Goal: Information Seeking & Learning: Compare options

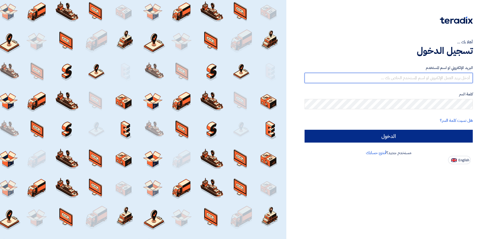
type input "[EMAIL_ADDRESS][DOMAIN_NAME]"
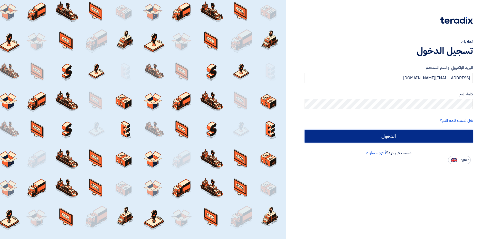
click at [333, 137] on input "الدخول" at bounding box center [388, 136] width 168 height 13
type input "Sign in"
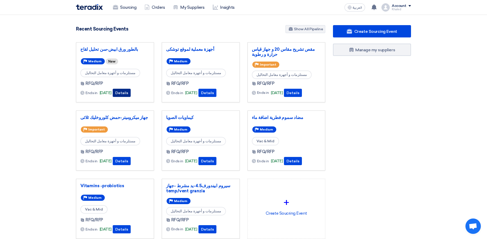
click at [126, 93] on button "Details" at bounding box center [122, 93] width 18 height 8
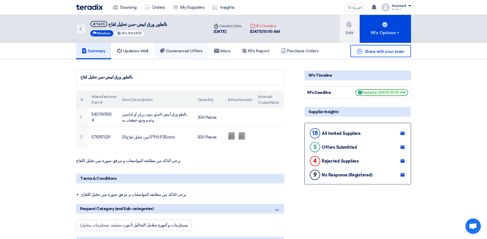
click at [164, 52] on use at bounding box center [162, 51] width 5 height 5
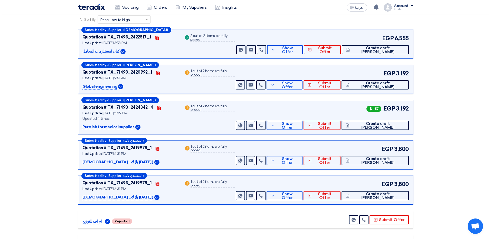
scroll to position [51, 0]
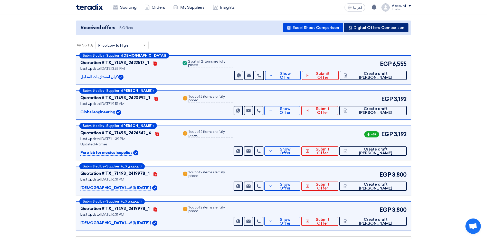
click at [359, 27] on button "Digital Offers Comparison" at bounding box center [376, 27] width 64 height 9
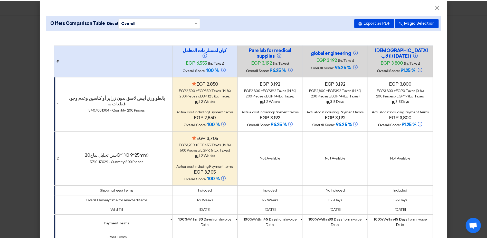
scroll to position [0, 0]
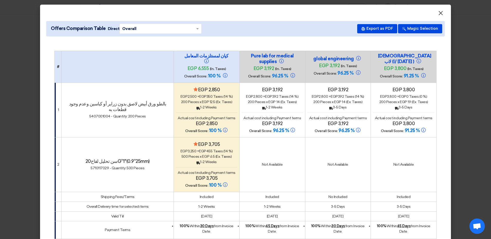
click at [438, 15] on span "×" at bounding box center [440, 14] width 5 height 10
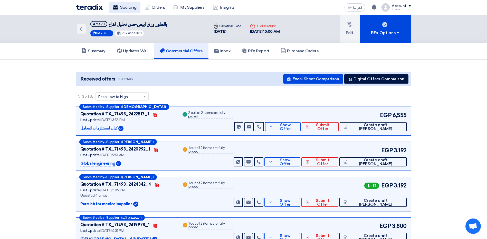
click at [125, 8] on link "Sourcing" at bounding box center [125, 7] width 32 height 11
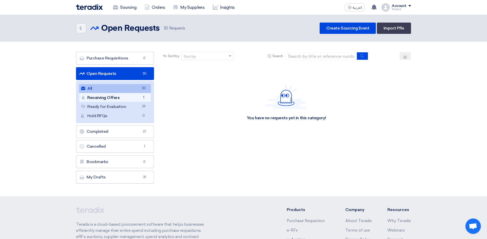
click at [110, 97] on link "Receiving Offers Receiving Offers 1" at bounding box center [115, 97] width 72 height 9
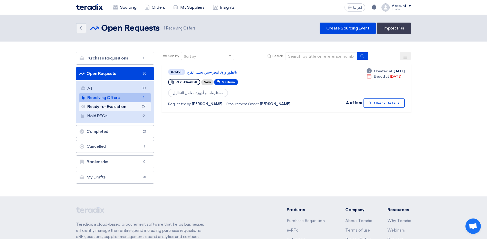
click at [117, 108] on link "Ready for Evaluation Ready for Evaluation 29" at bounding box center [115, 106] width 72 height 9
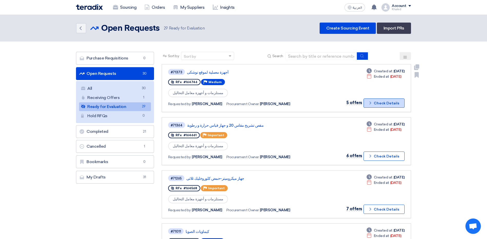
click at [386, 103] on button "Check details Check Details" at bounding box center [383, 103] width 41 height 9
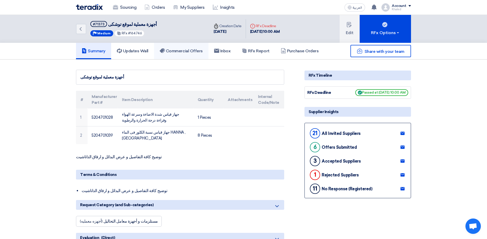
click at [189, 52] on h5 "Commercial Offers" at bounding box center [181, 51] width 43 height 5
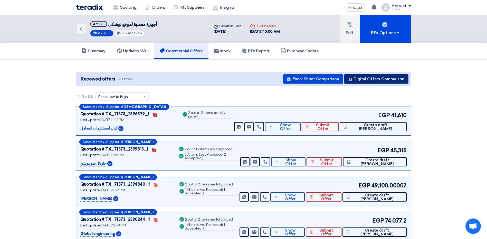
click at [381, 82] on button "Digital Offers Comparison" at bounding box center [376, 78] width 64 height 9
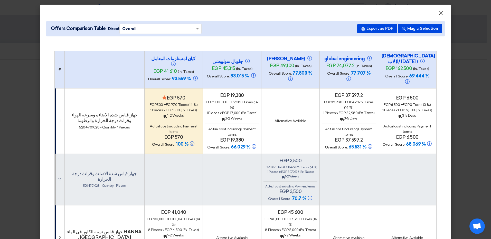
click at [438, 14] on span "×" at bounding box center [440, 14] width 5 height 10
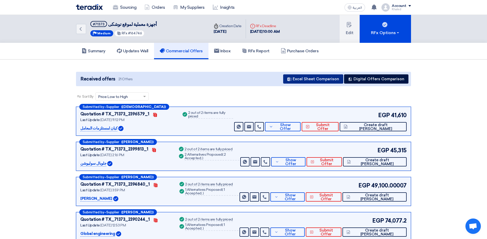
click at [327, 82] on button "Excel Sheet Comparison" at bounding box center [313, 78] width 60 height 9
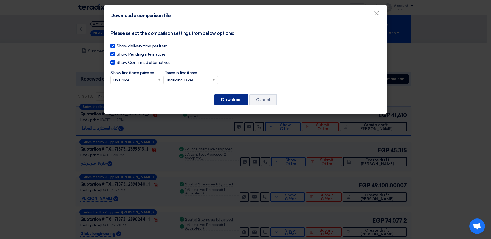
click at [230, 103] on button "Download" at bounding box center [231, 99] width 34 height 11
